Goal: Information Seeking & Learning: Learn about a topic

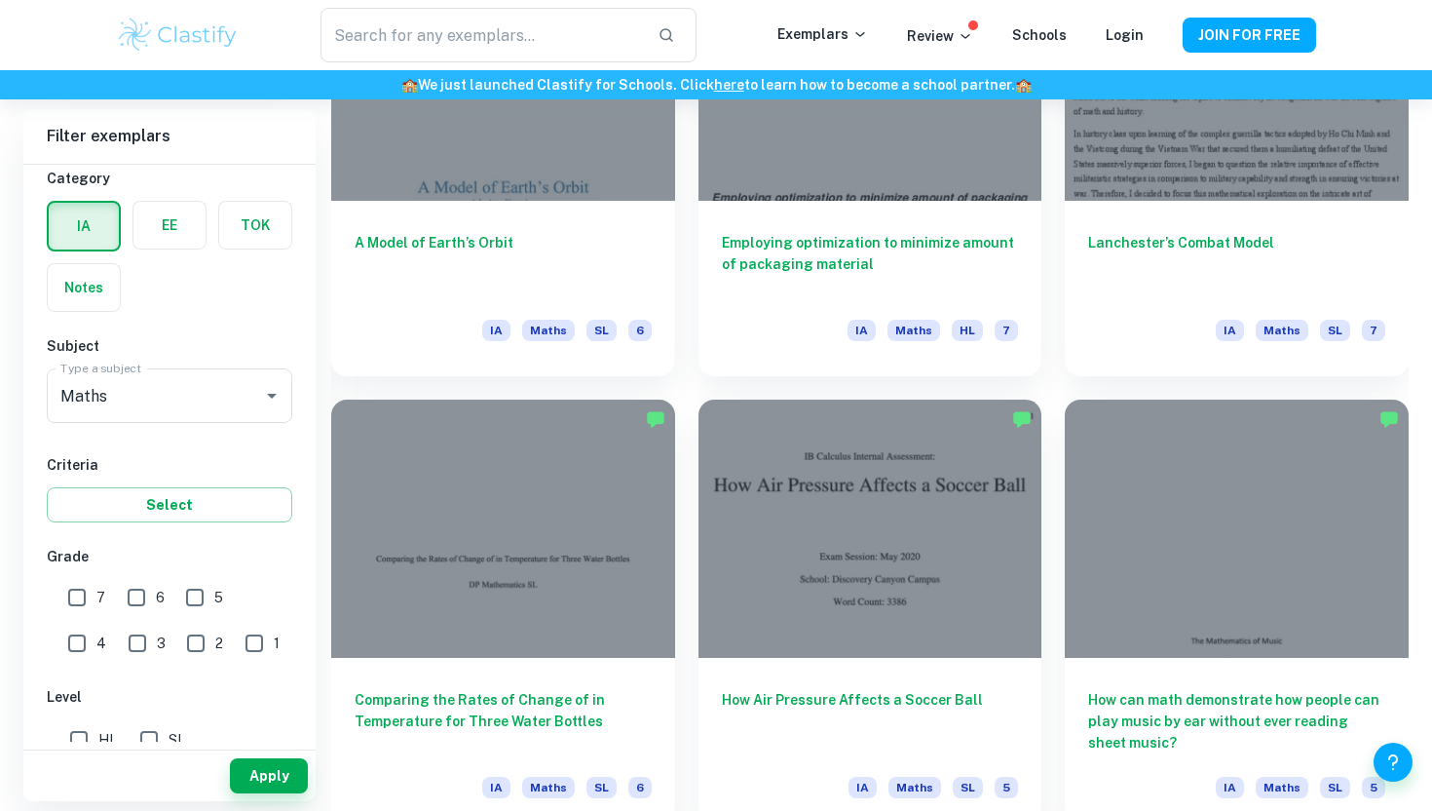
scroll to position [2161, 0]
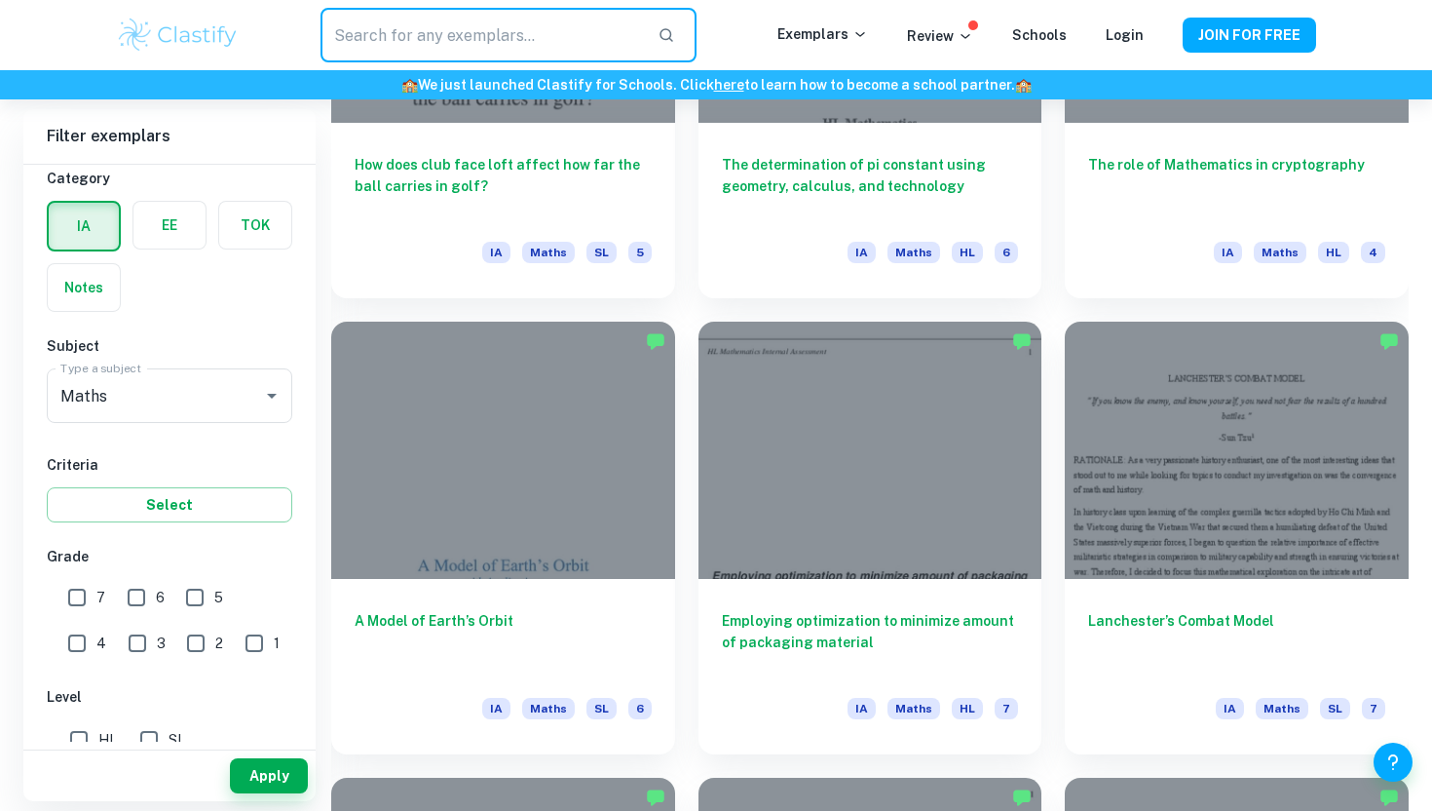
click at [534, 36] on input "text" at bounding box center [481, 35] width 321 height 55
type input "finance"
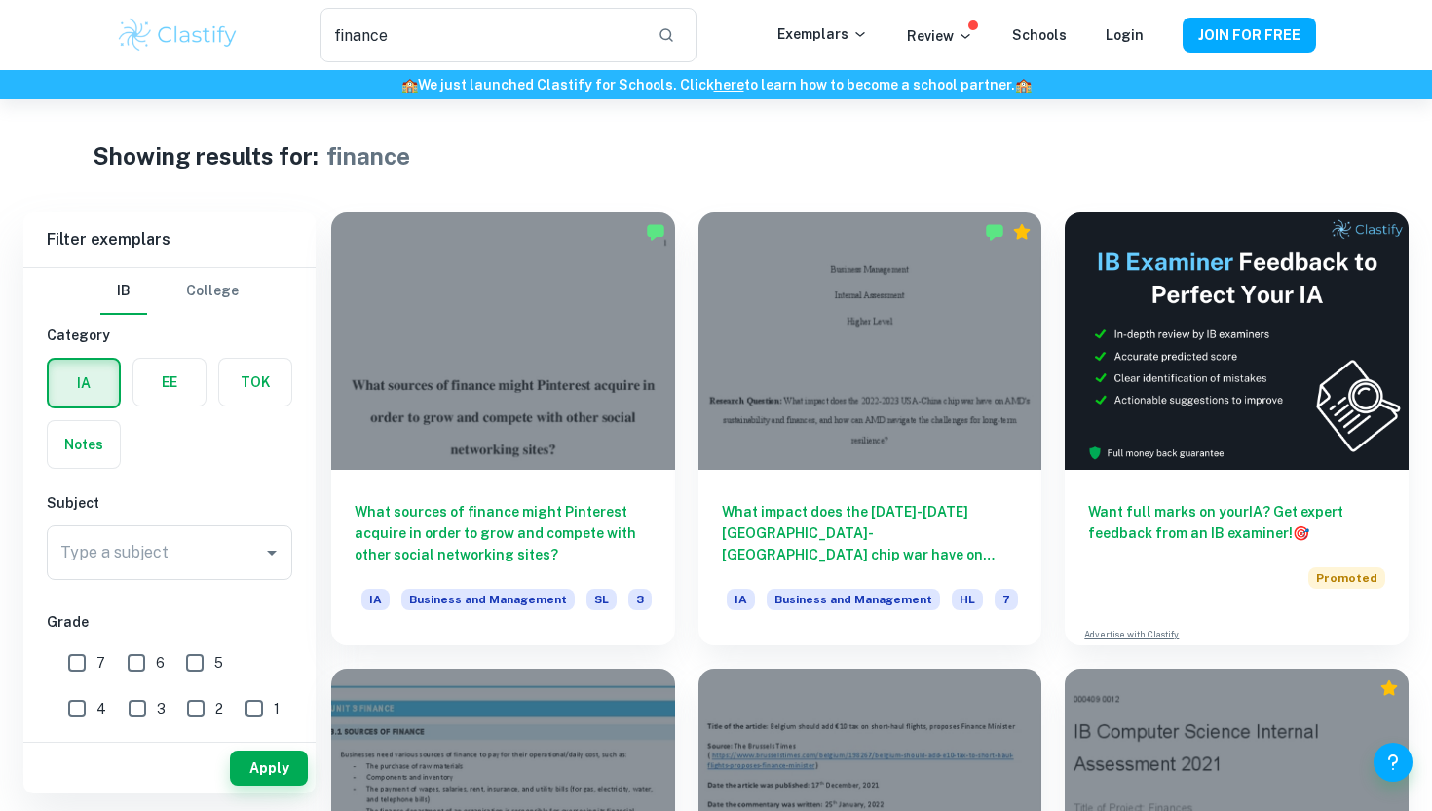
click at [560, 171] on div "Showing results for: finance" at bounding box center [716, 155] width 1247 height 35
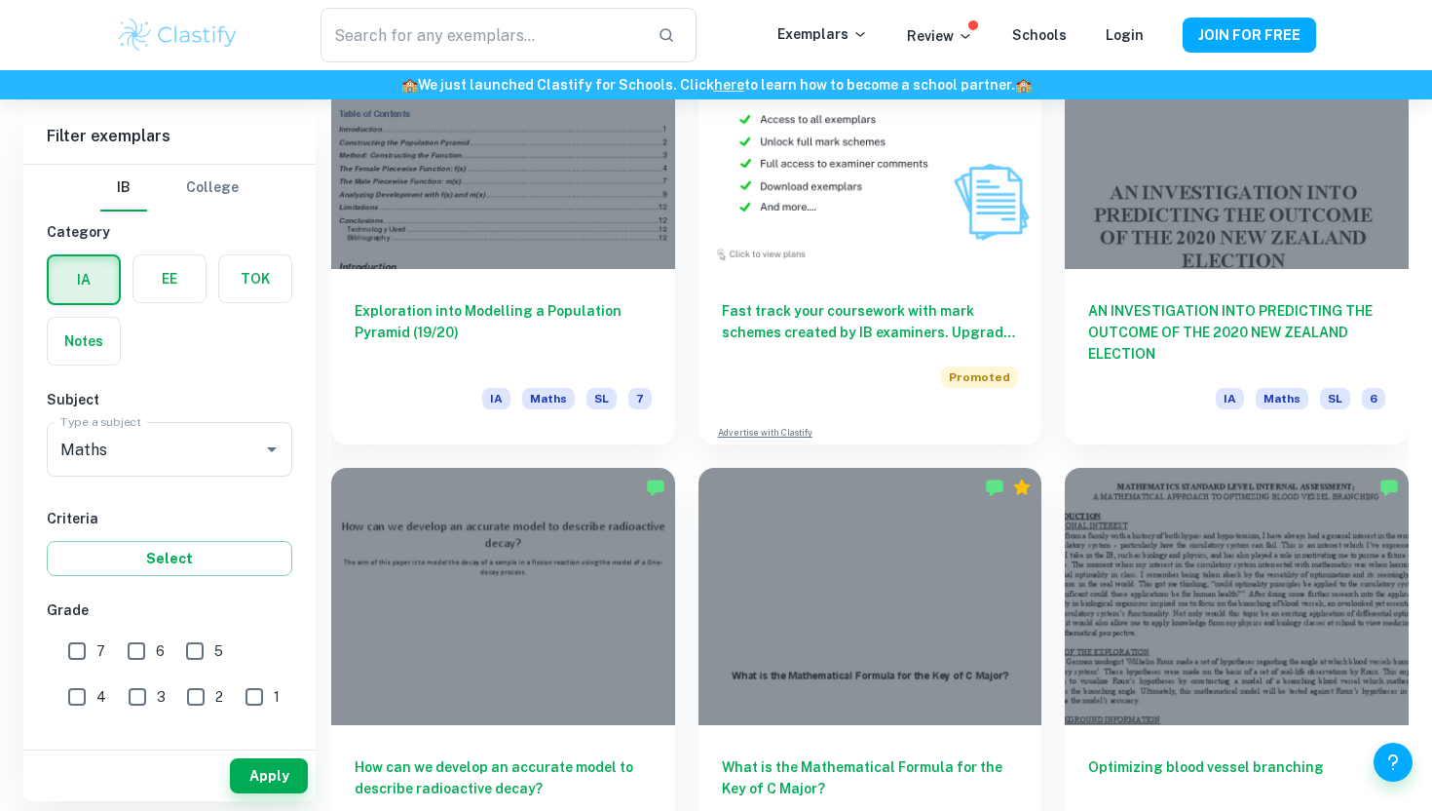
scroll to position [3969, 0]
